Goal: Navigation & Orientation: Find specific page/section

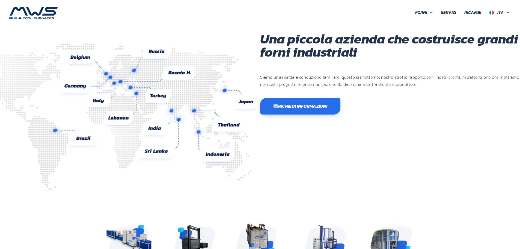
scroll to position [145, 328]
click at [507, 15] on link "Ita" at bounding box center [499, 12] width 28 height 11
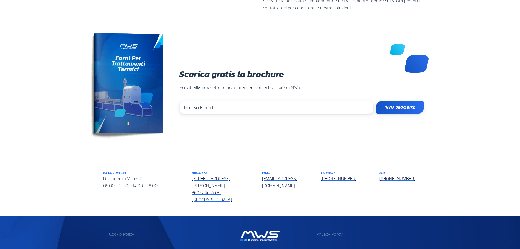
scroll to position [442, 0]
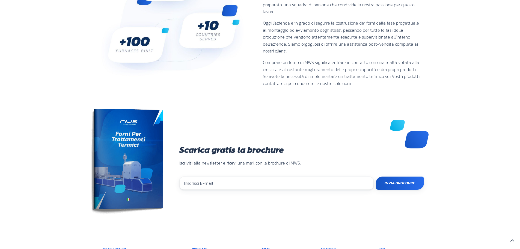
scroll to position [442, 0]
